Goal: Navigation & Orientation: Find specific page/section

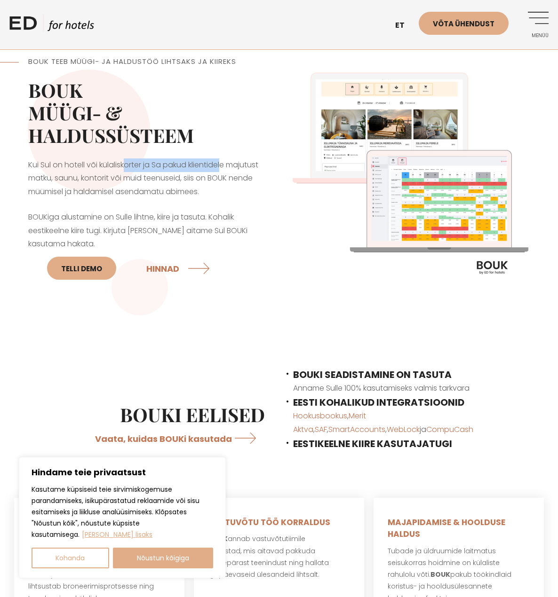
drag, startPoint x: 128, startPoint y: 159, endPoint x: 227, endPoint y: 157, distance: 98.7
click at [227, 157] on div "BOUK TEEB MÜÜGI- JA HALDUSTÖÖ LIHTSAKS JA KIIREKS BOUK MÜÜGI- & HALDUSSÜSTEEM […" at bounding box center [143, 177] width 269 height 278
click at [222, 163] on p "Kui Sul on hotell või külaliskorter ja Sa pakud klientidele majutust matku, sau…" at bounding box center [144, 178] width 232 height 40
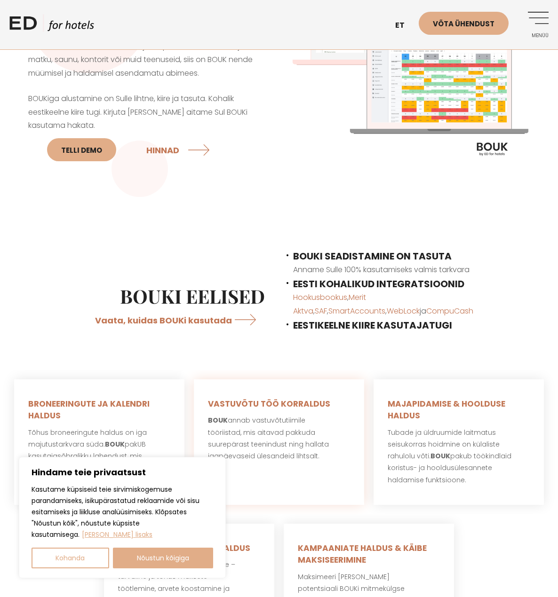
scroll to position [141, 0]
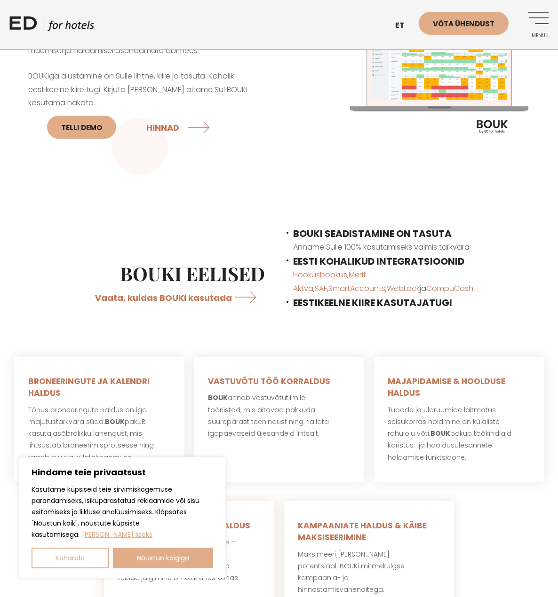
click at [171, 560] on button "Nõustun kõigiga" at bounding box center [163, 558] width 101 height 21
checkbox input "true"
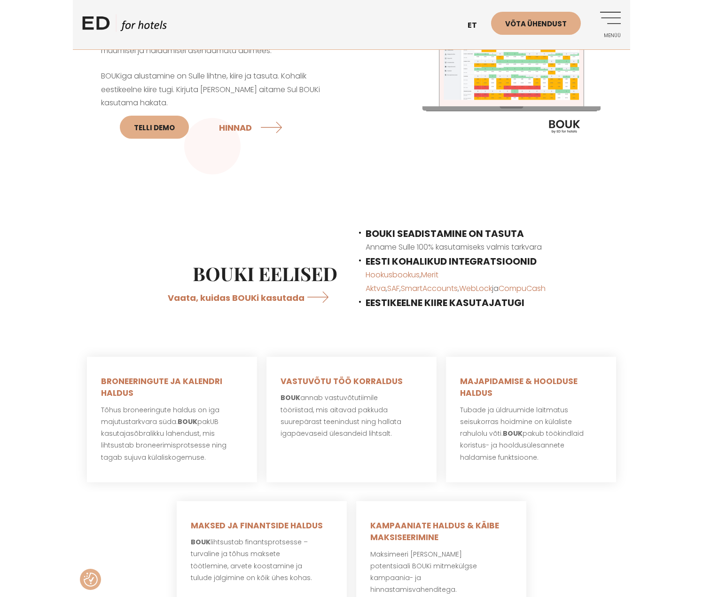
scroll to position [0, 0]
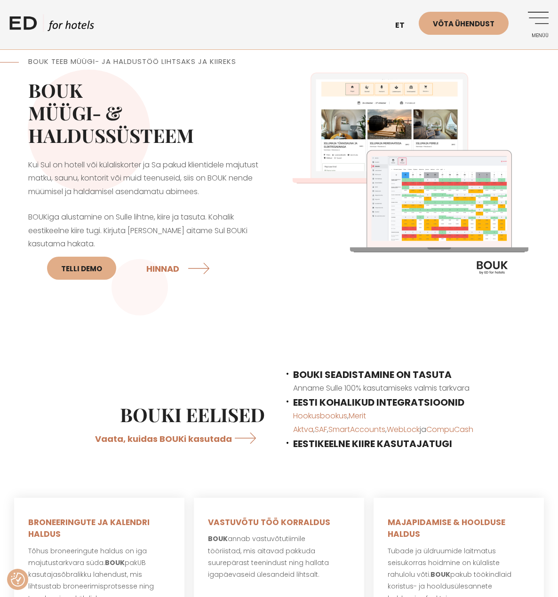
click at [538, 20] on link "Menüü" at bounding box center [535, 25] width 26 height 26
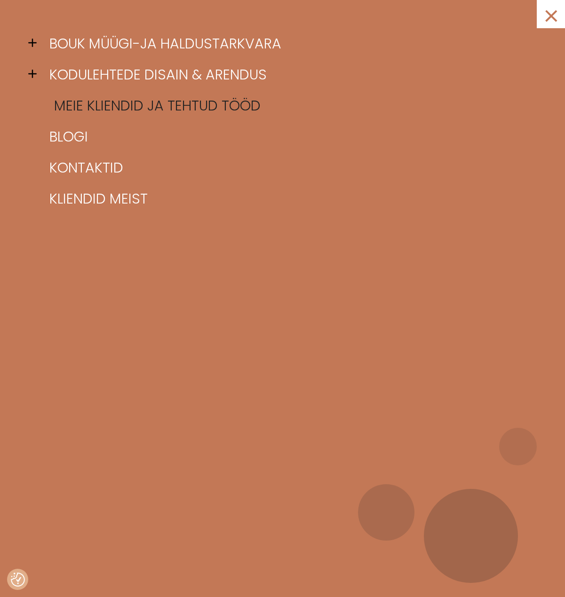
click at [96, 107] on link "Meie kliendid ja tehtud tööd" at bounding box center [294, 105] width 494 height 31
click at [545, 16] on link "×" at bounding box center [550, 14] width 28 height 28
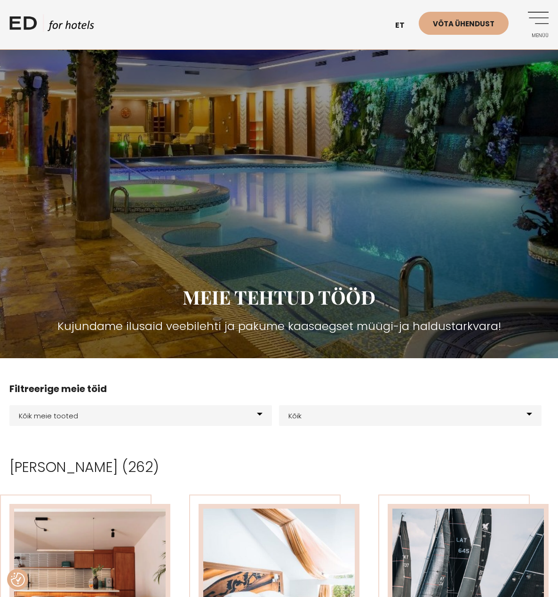
scroll to position [47, 0]
